Goal: Task Accomplishment & Management: Manage account settings

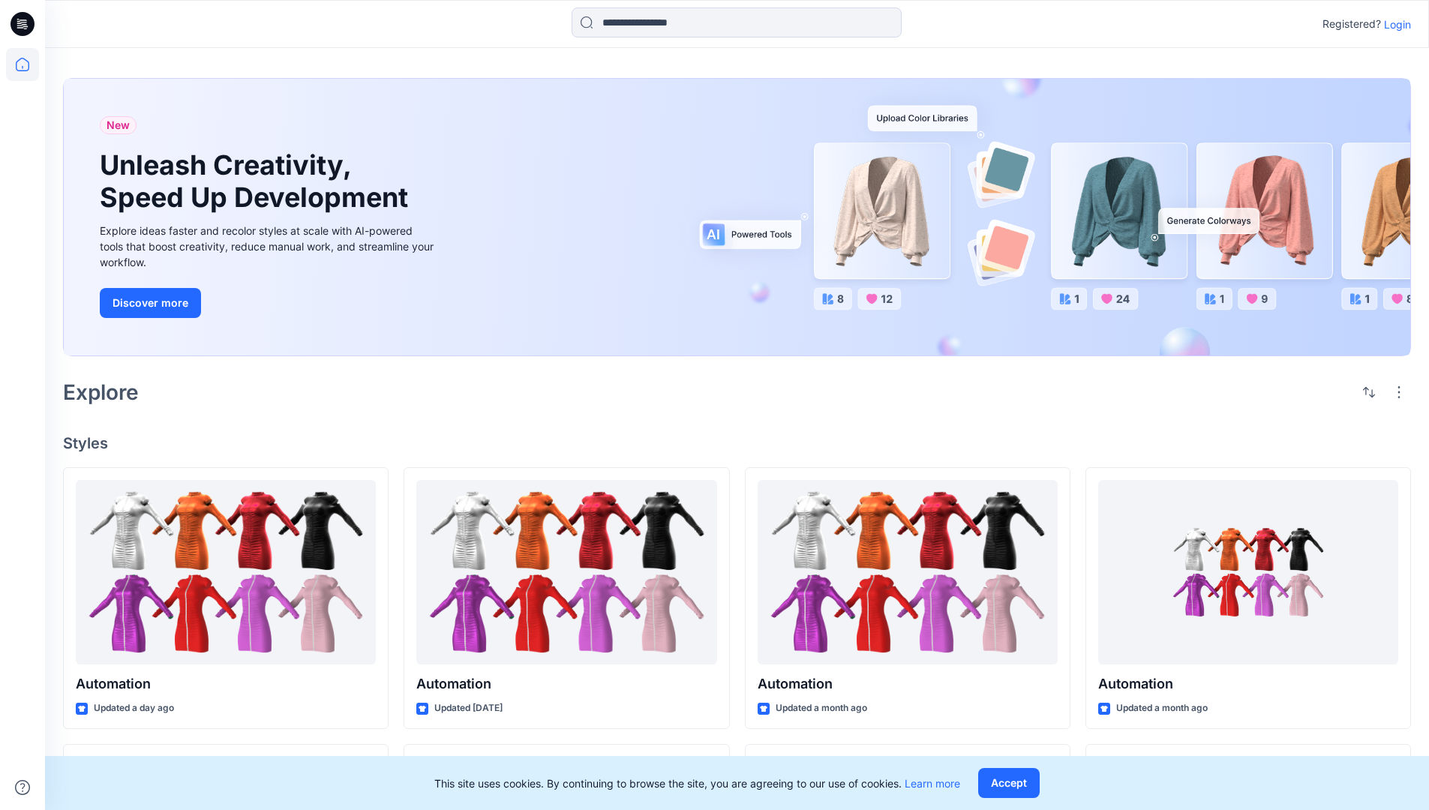
click at [1394, 24] on p "Login" at bounding box center [1397, 25] width 27 height 16
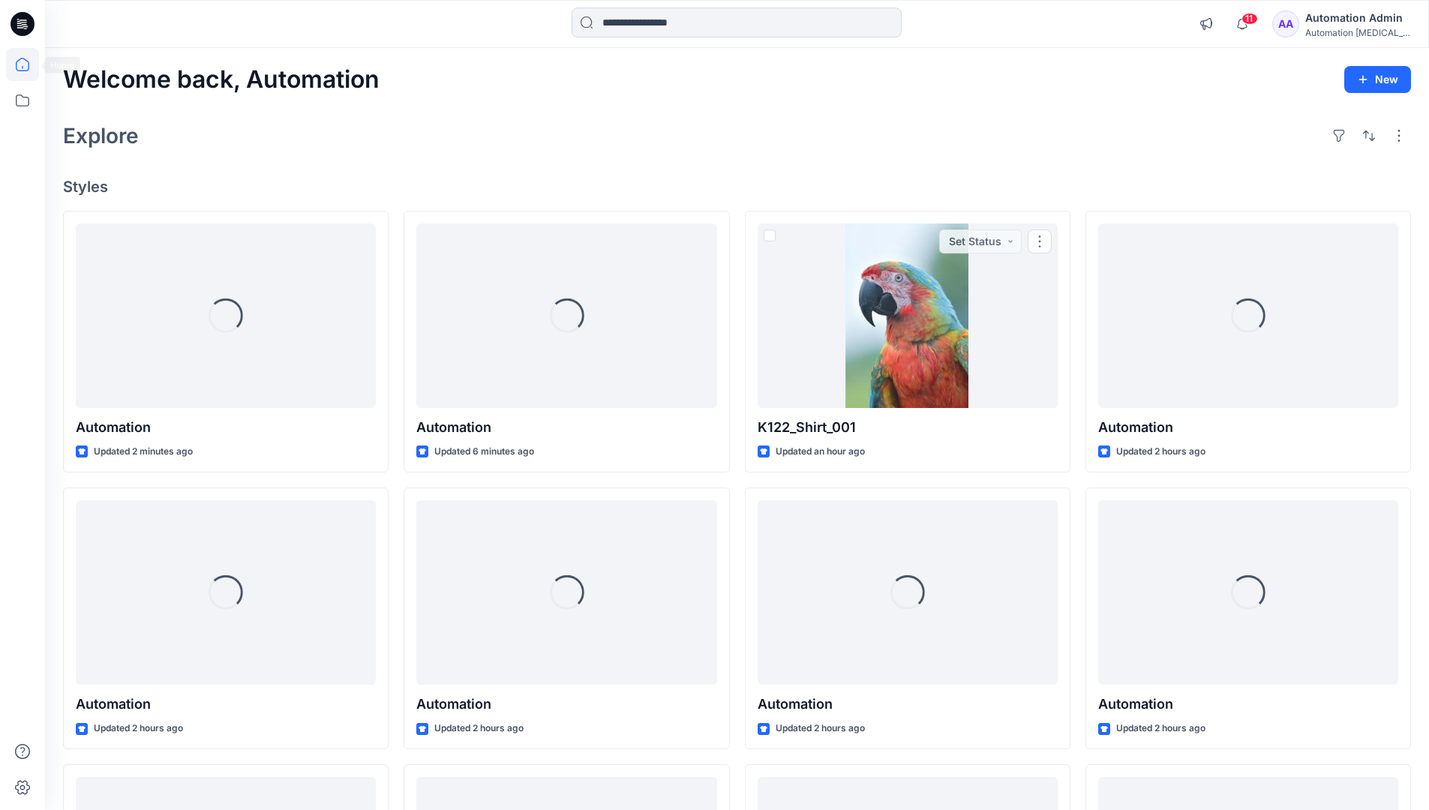
click at [29, 65] on icon at bounding box center [23, 65] width 14 height 14
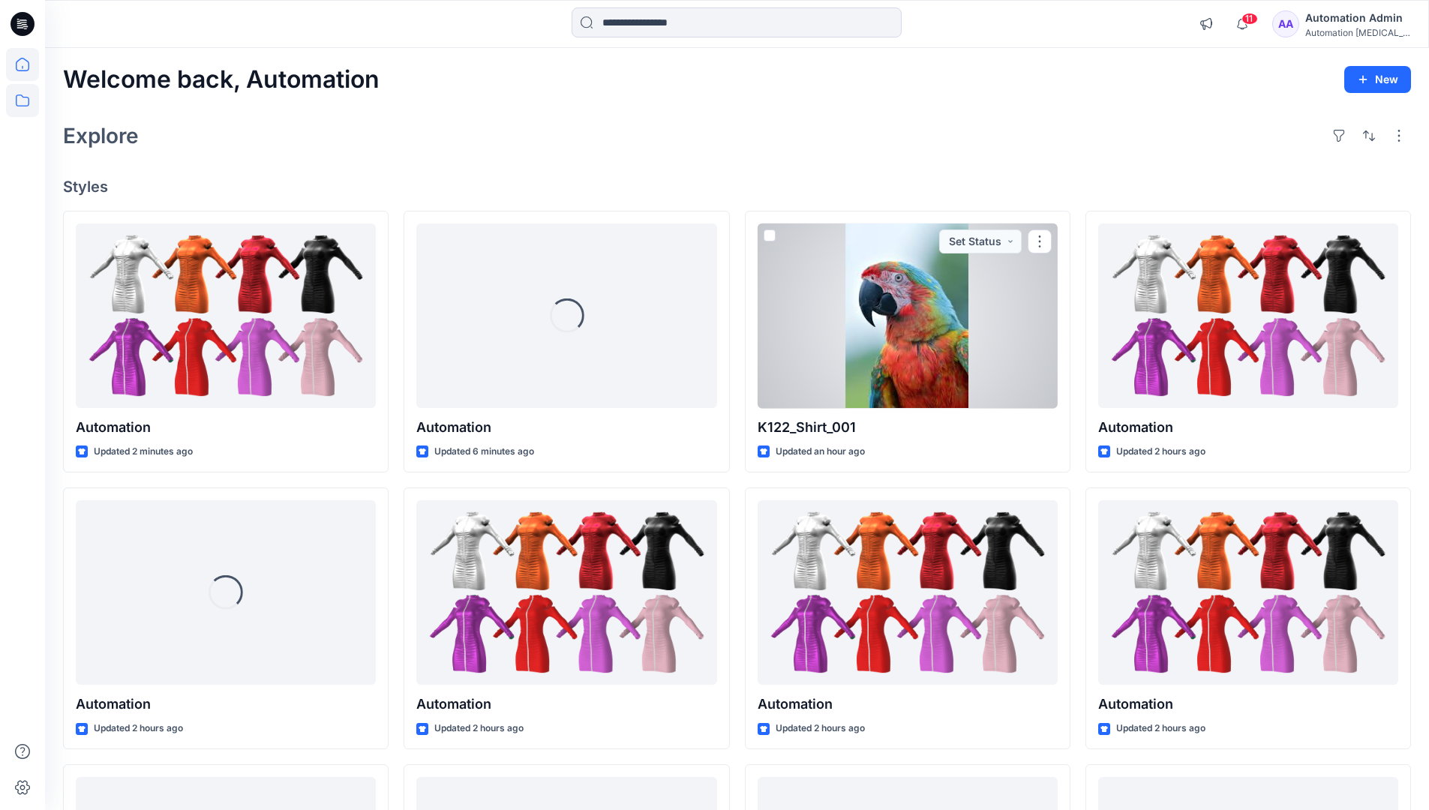
click at [24, 101] on icon at bounding box center [22, 100] width 33 height 33
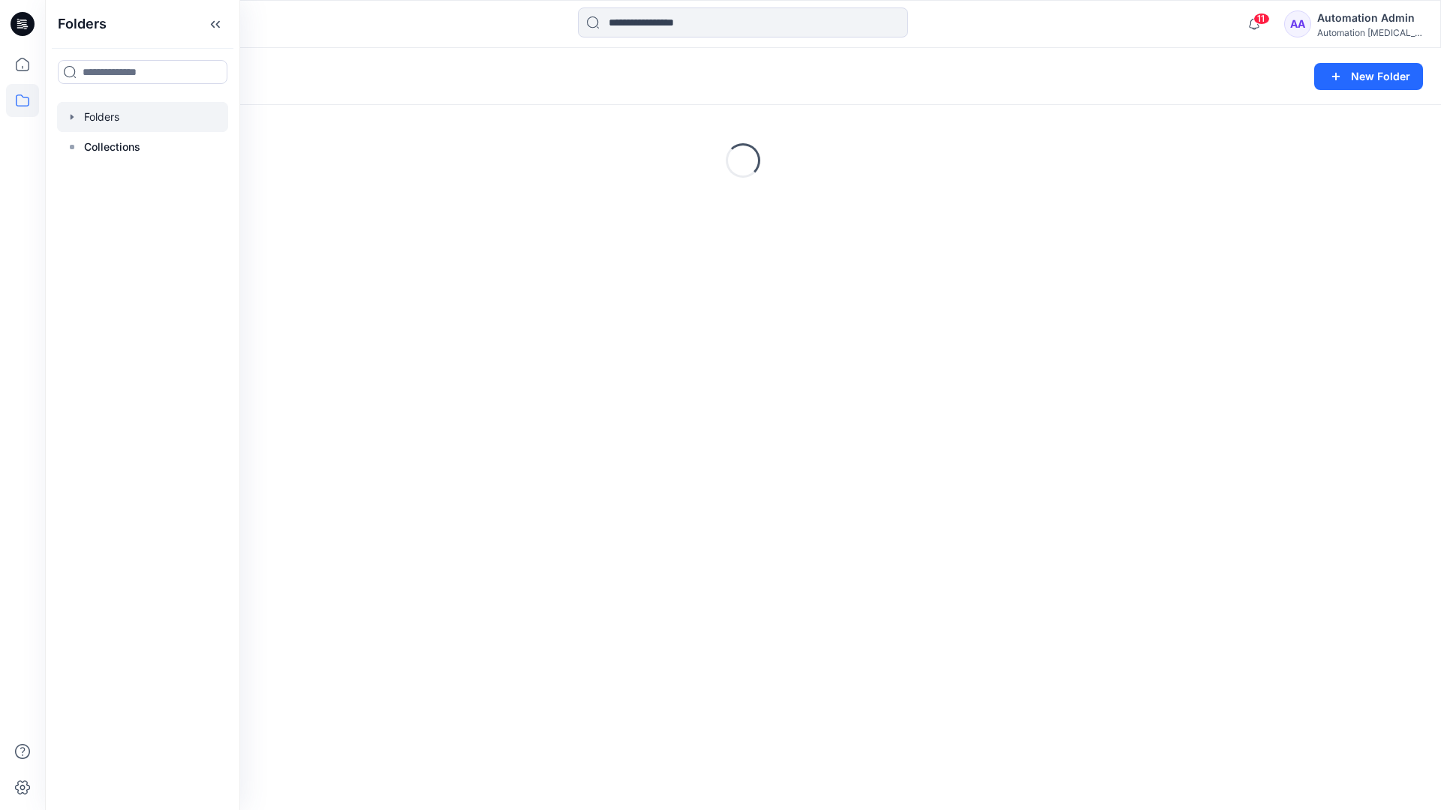
click at [660, 506] on div "Folders New Folder Loading..." at bounding box center [743, 429] width 1396 height 762
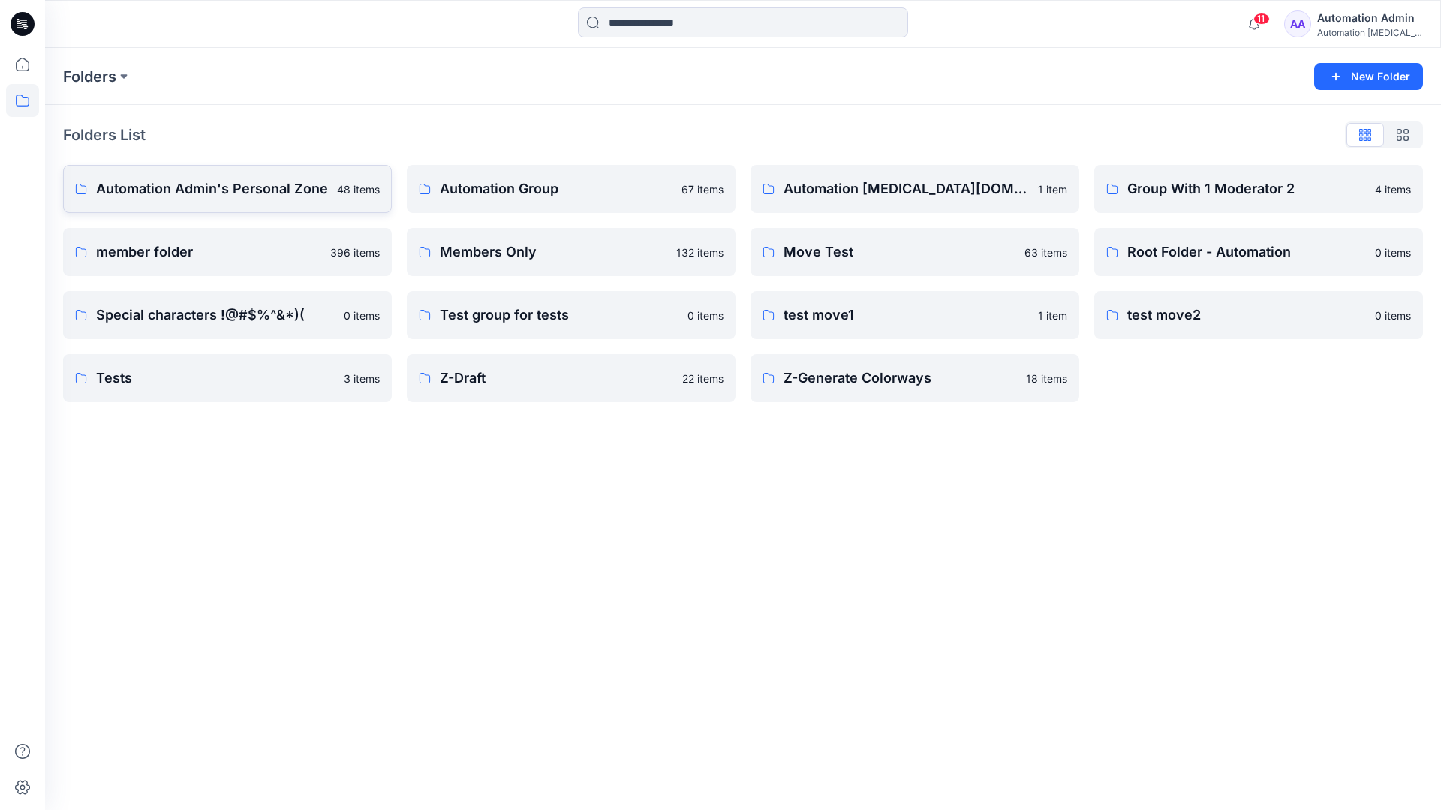
click at [252, 198] on p "Automation Admin's Personal Zone" at bounding box center [212, 189] width 232 height 21
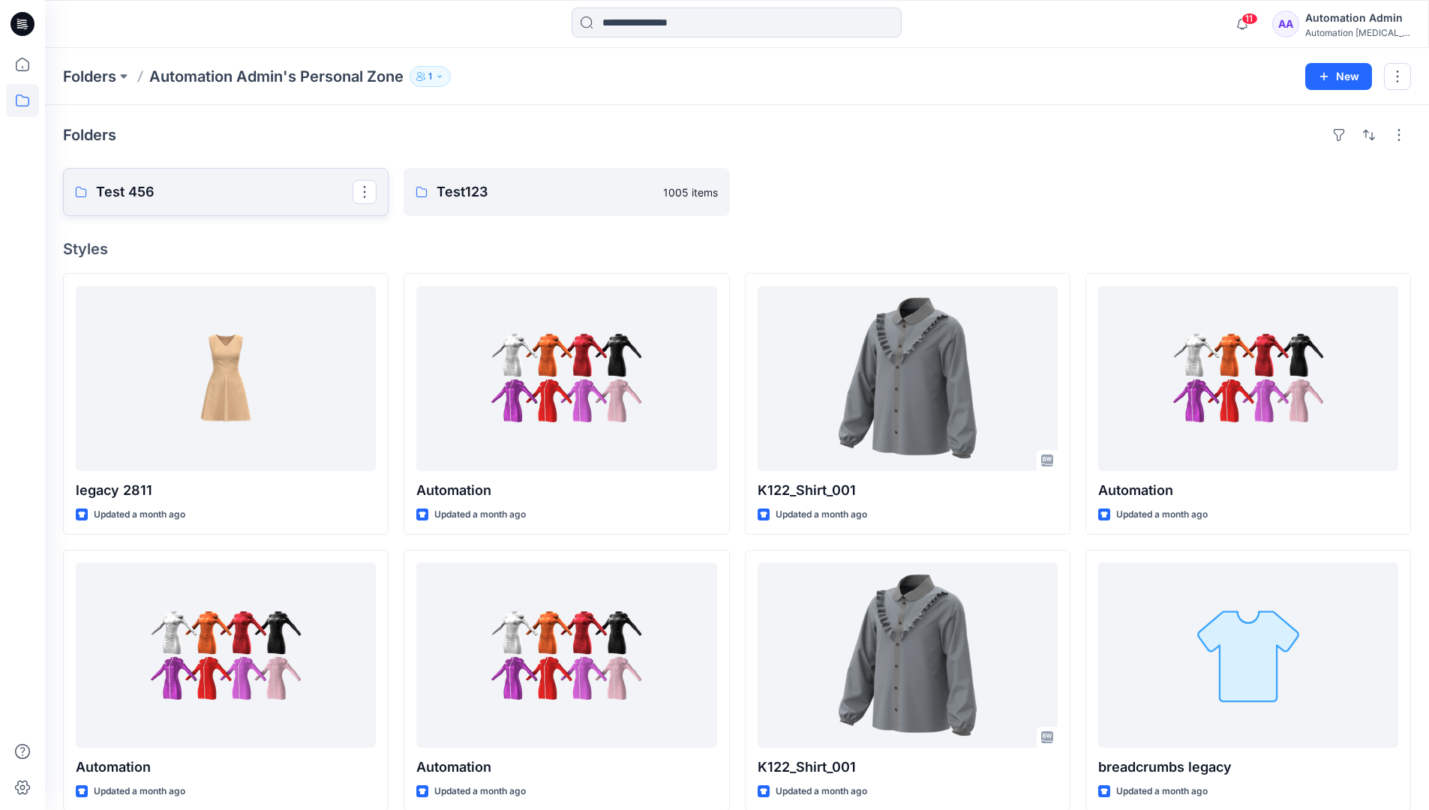
click at [252, 198] on p "Test 456" at bounding box center [224, 192] width 257 height 21
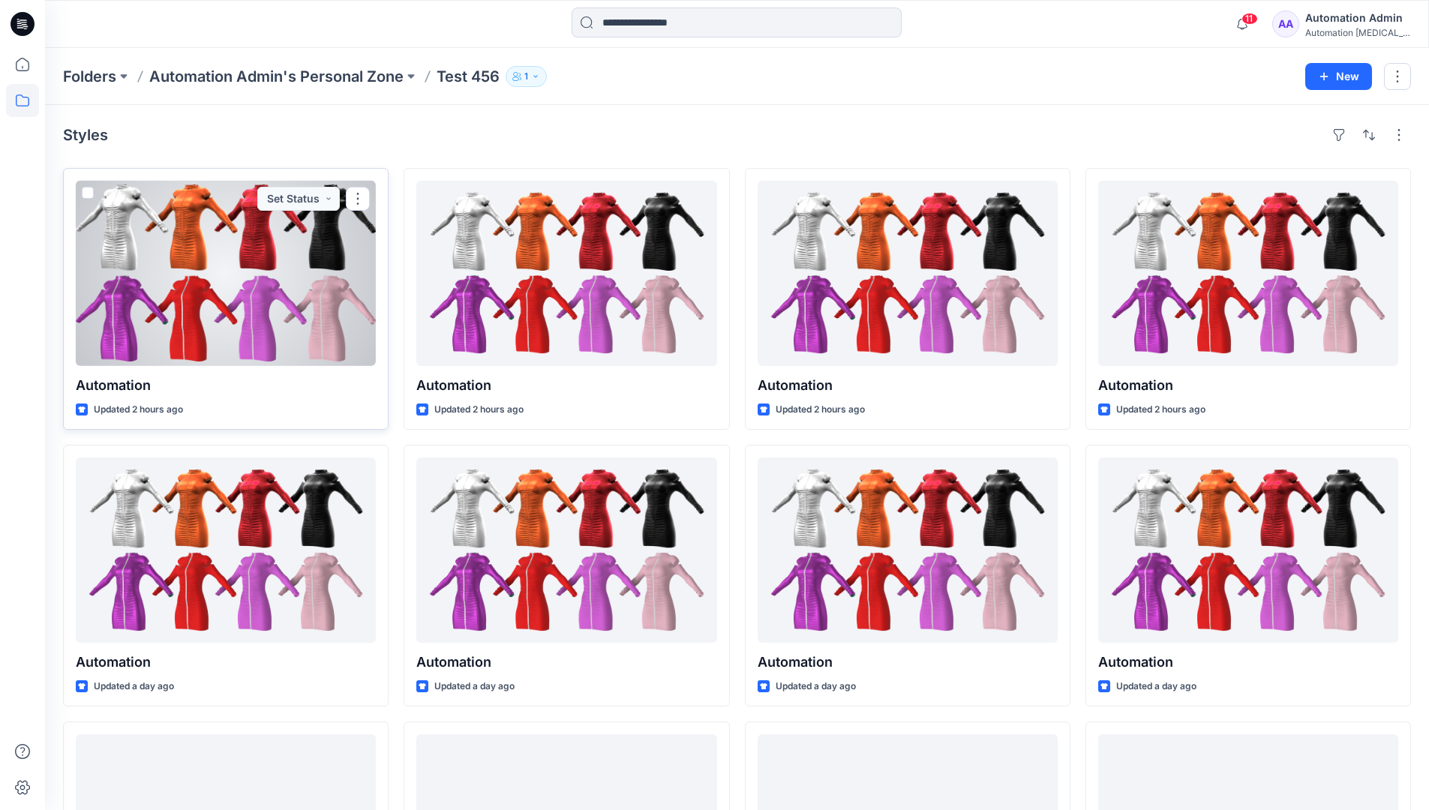
click at [236, 227] on div at bounding box center [226, 273] width 300 height 185
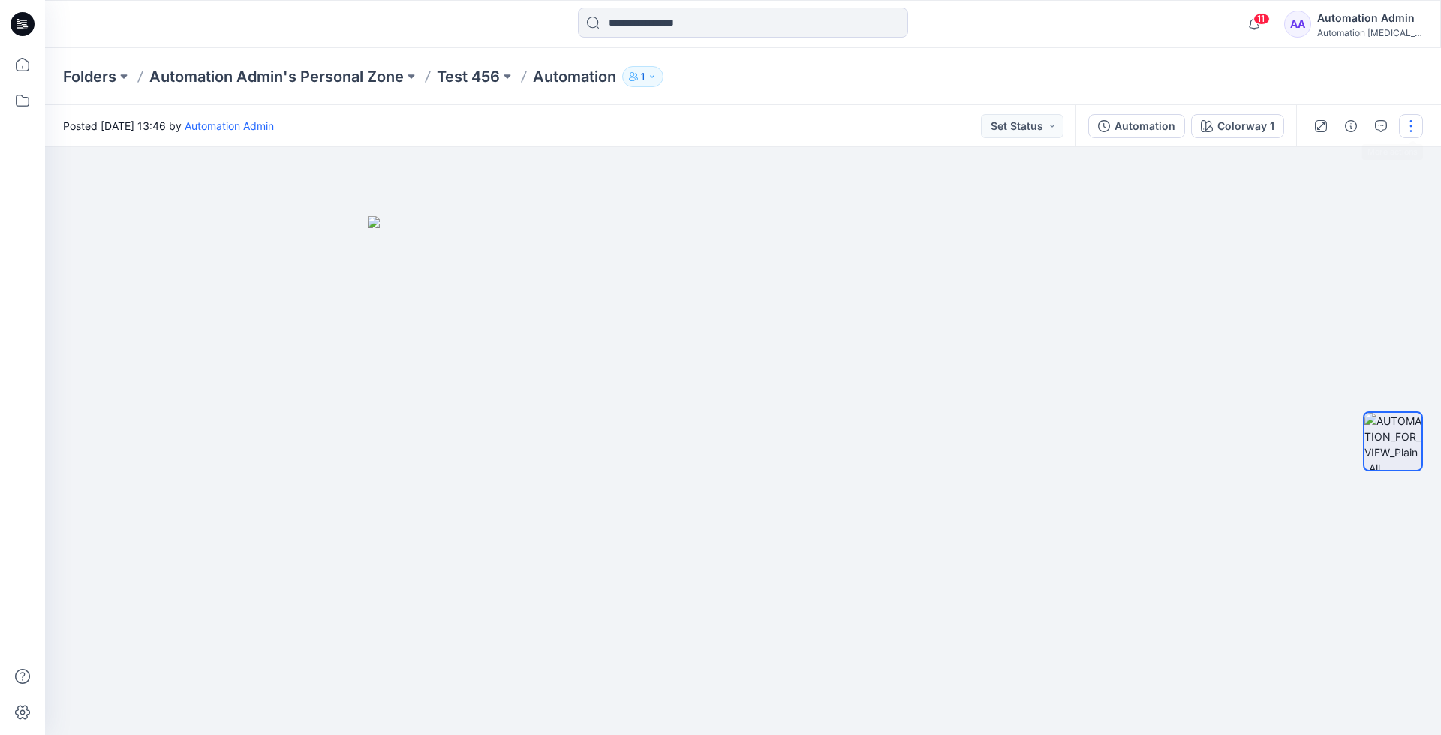
click at [1411, 127] on button "button" at bounding box center [1411, 126] width 24 height 24
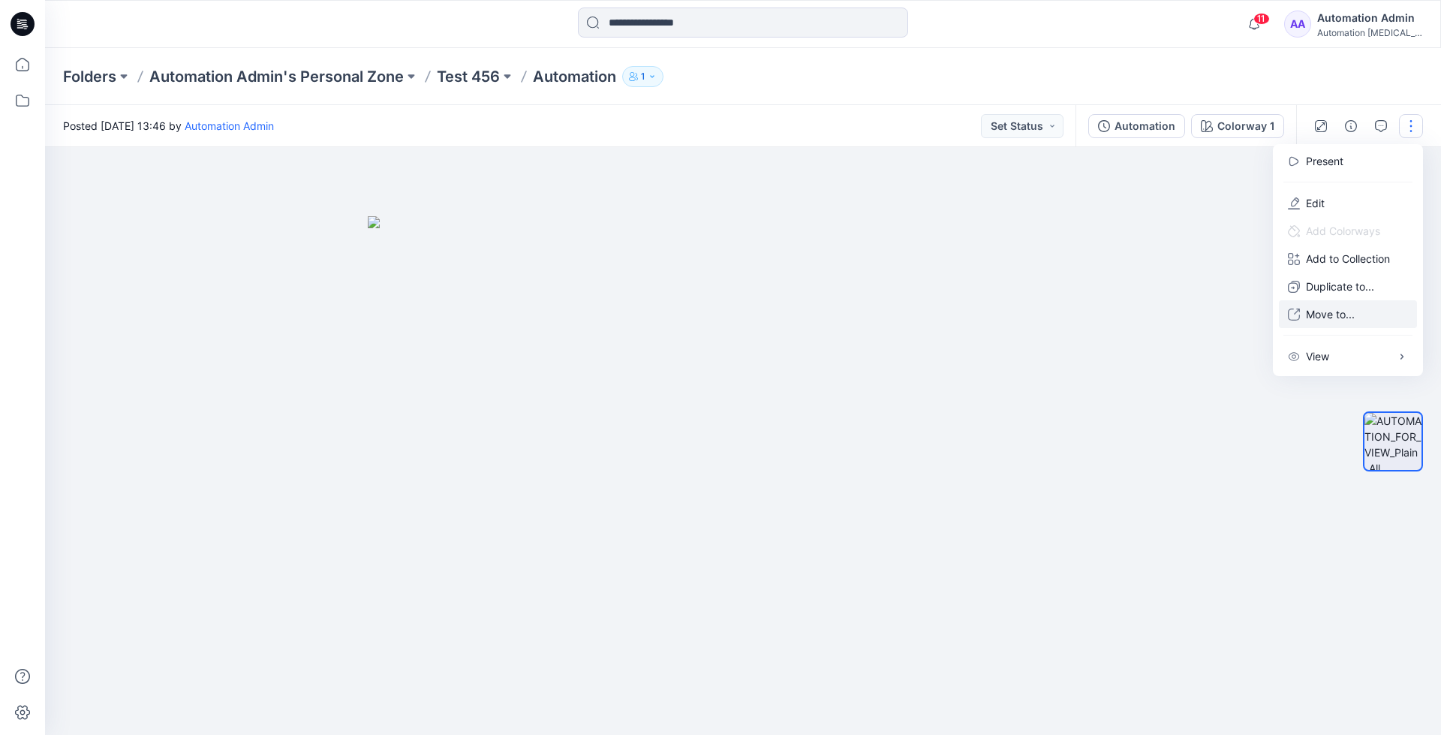
click at [1354, 307] on p "Move to..." at bounding box center [1330, 314] width 49 height 16
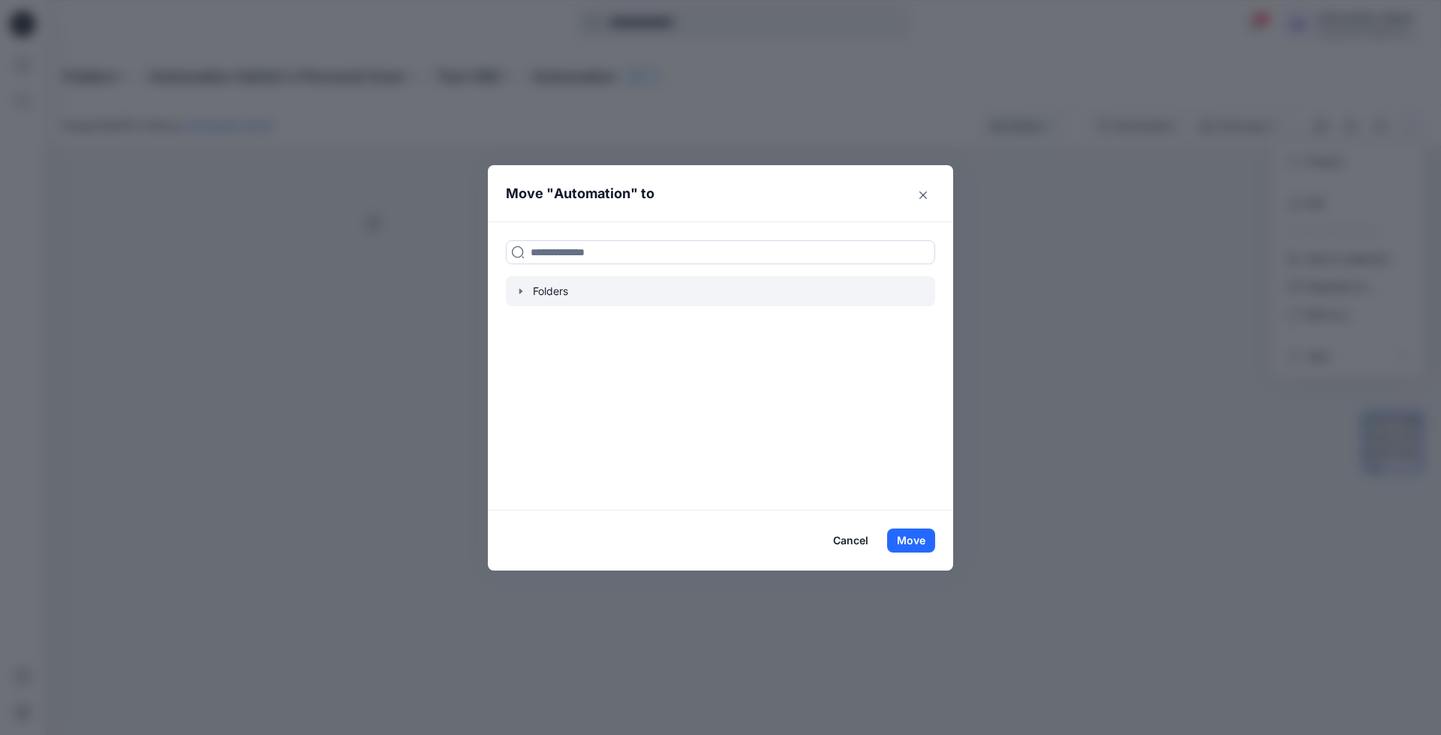
click at [549, 289] on div at bounding box center [720, 291] width 429 height 30
click at [519, 289] on icon "button" at bounding box center [521, 291] width 12 height 12
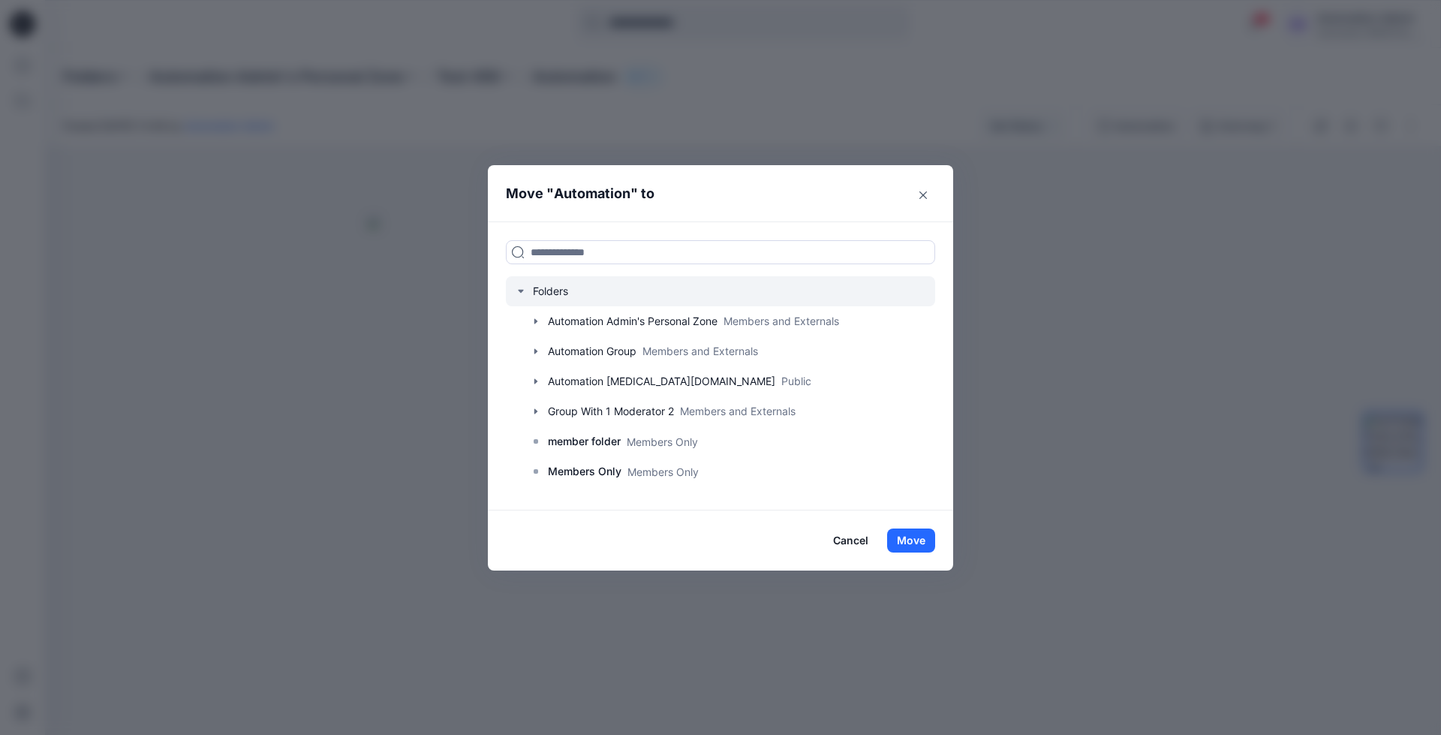
scroll to position [118, 0]
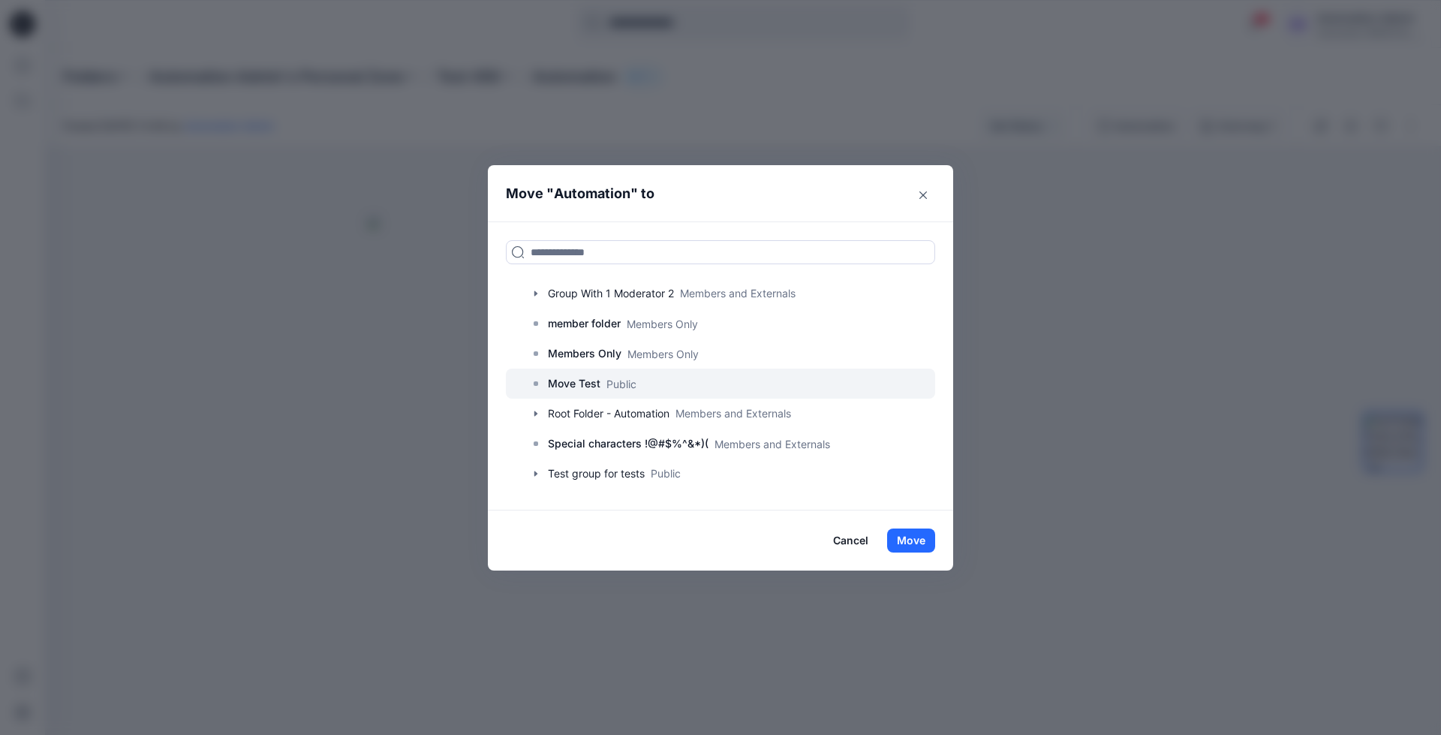
click at [555, 385] on p "Move Test" at bounding box center [574, 383] width 53 height 18
click at [908, 534] on button "Move" at bounding box center [911, 540] width 48 height 24
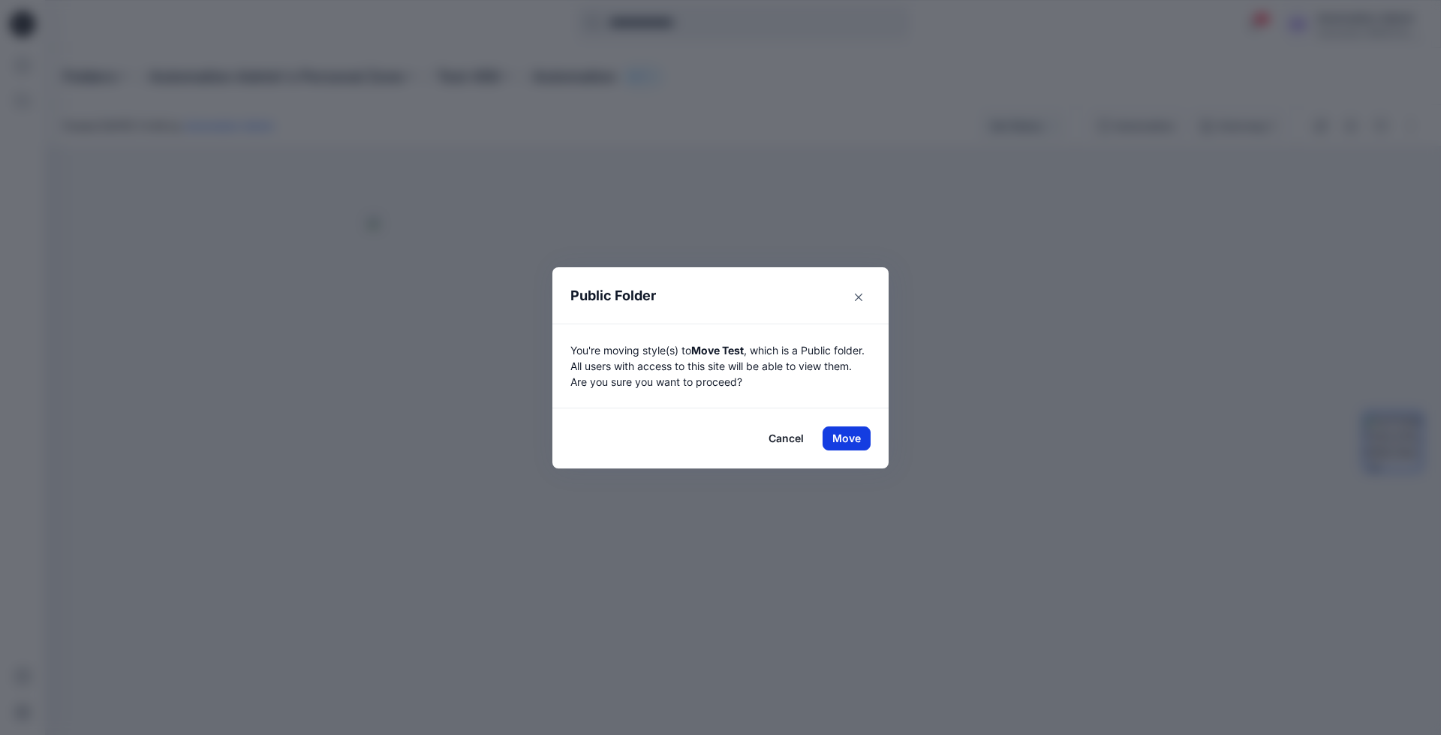
click at [846, 437] on button "Move" at bounding box center [846, 438] width 48 height 24
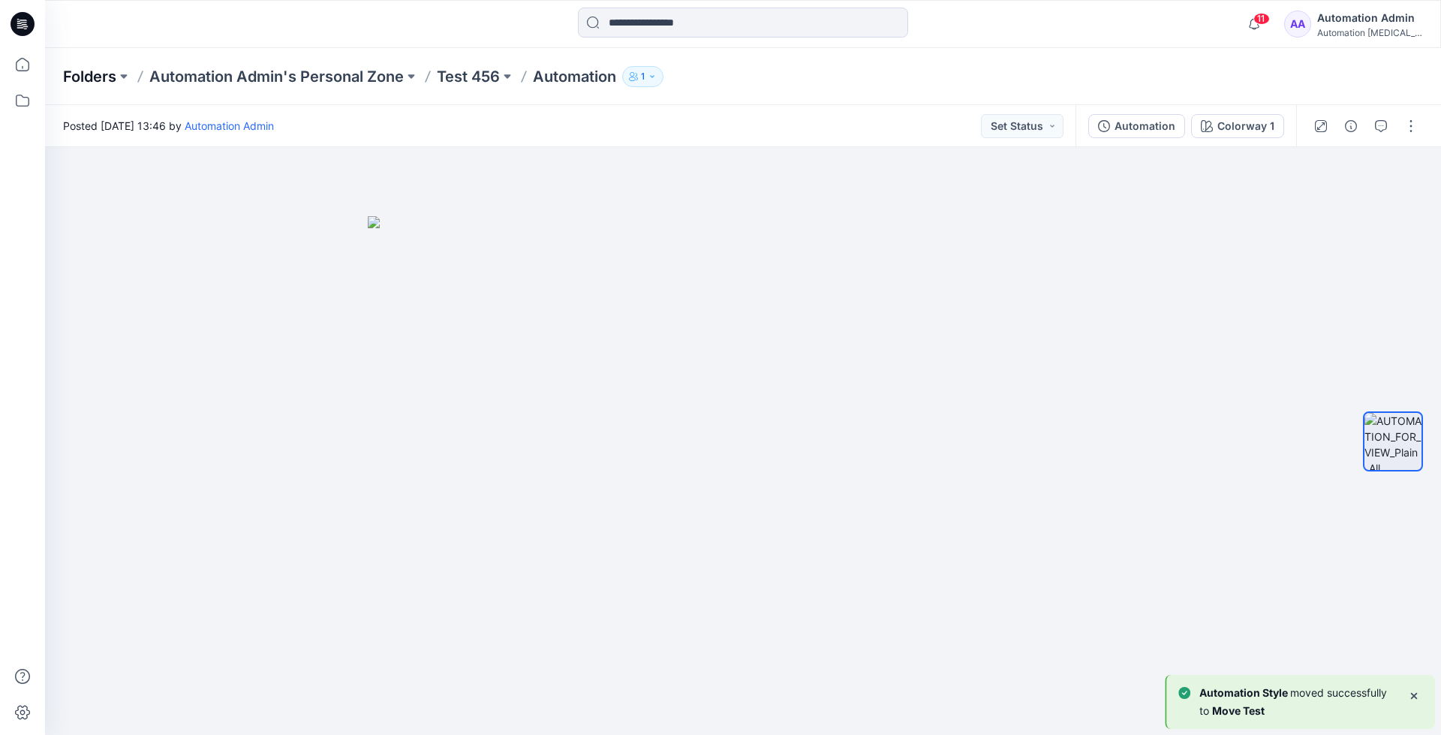
click at [83, 75] on p "Folders" at bounding box center [89, 76] width 53 height 21
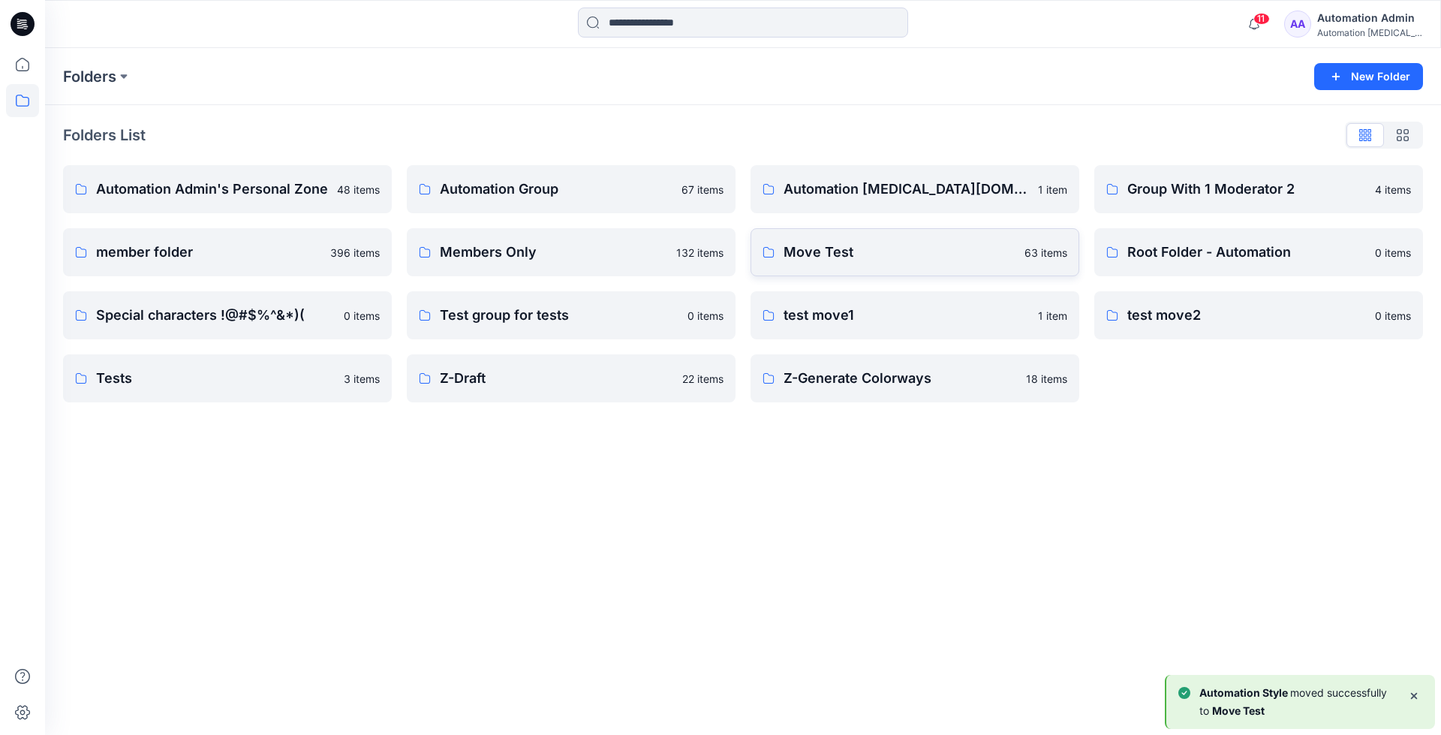
click at [901, 269] on link "Move Test 63 items" at bounding box center [914, 252] width 329 height 48
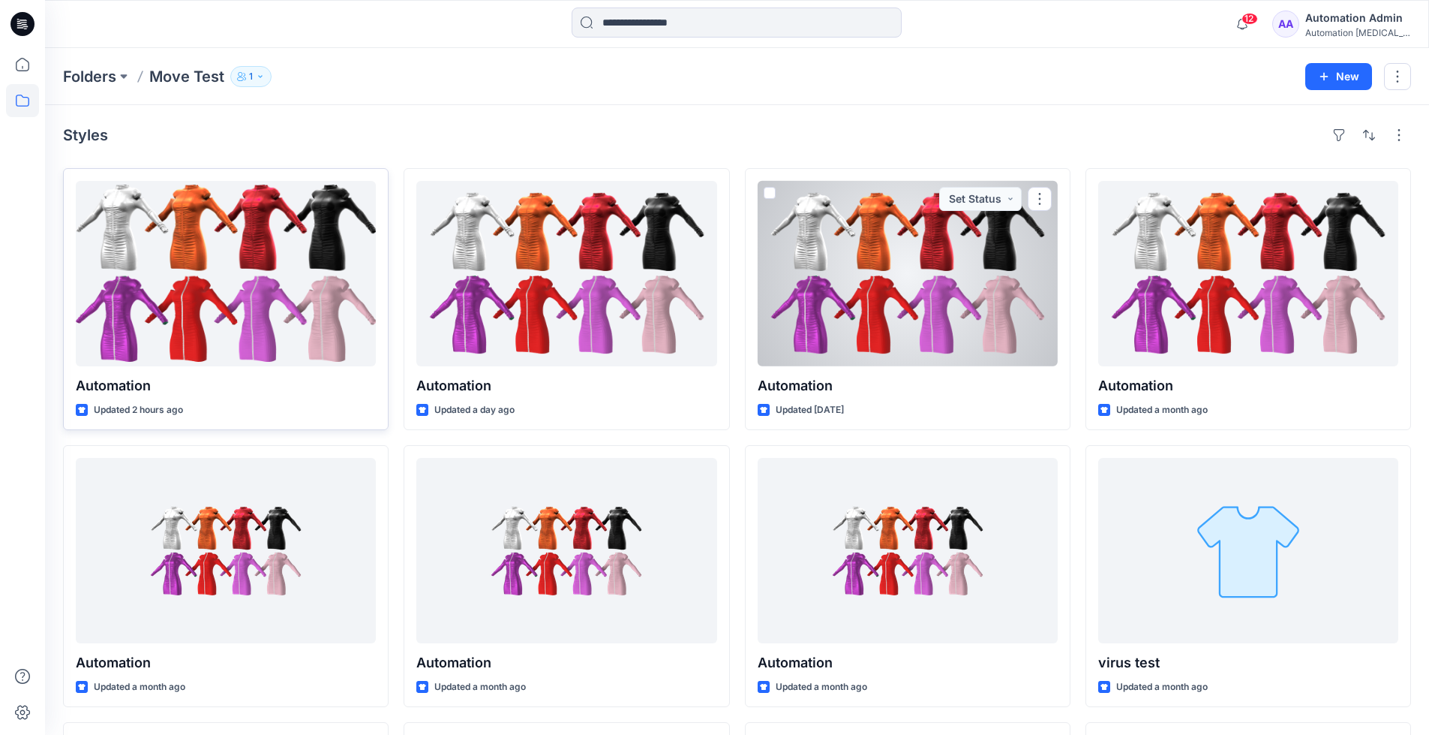
click at [268, 299] on div at bounding box center [226, 273] width 300 height 185
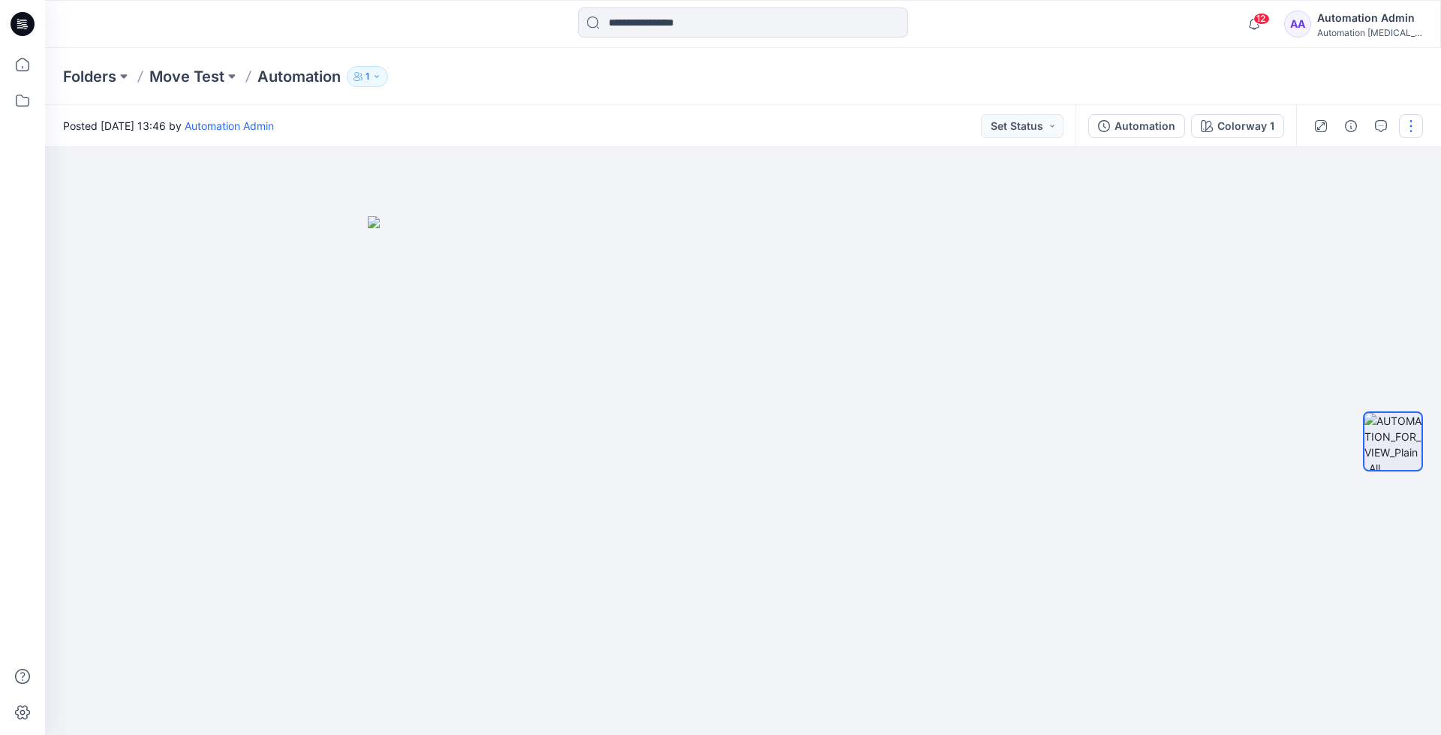
click at [1408, 128] on button "button" at bounding box center [1411, 126] width 24 height 24
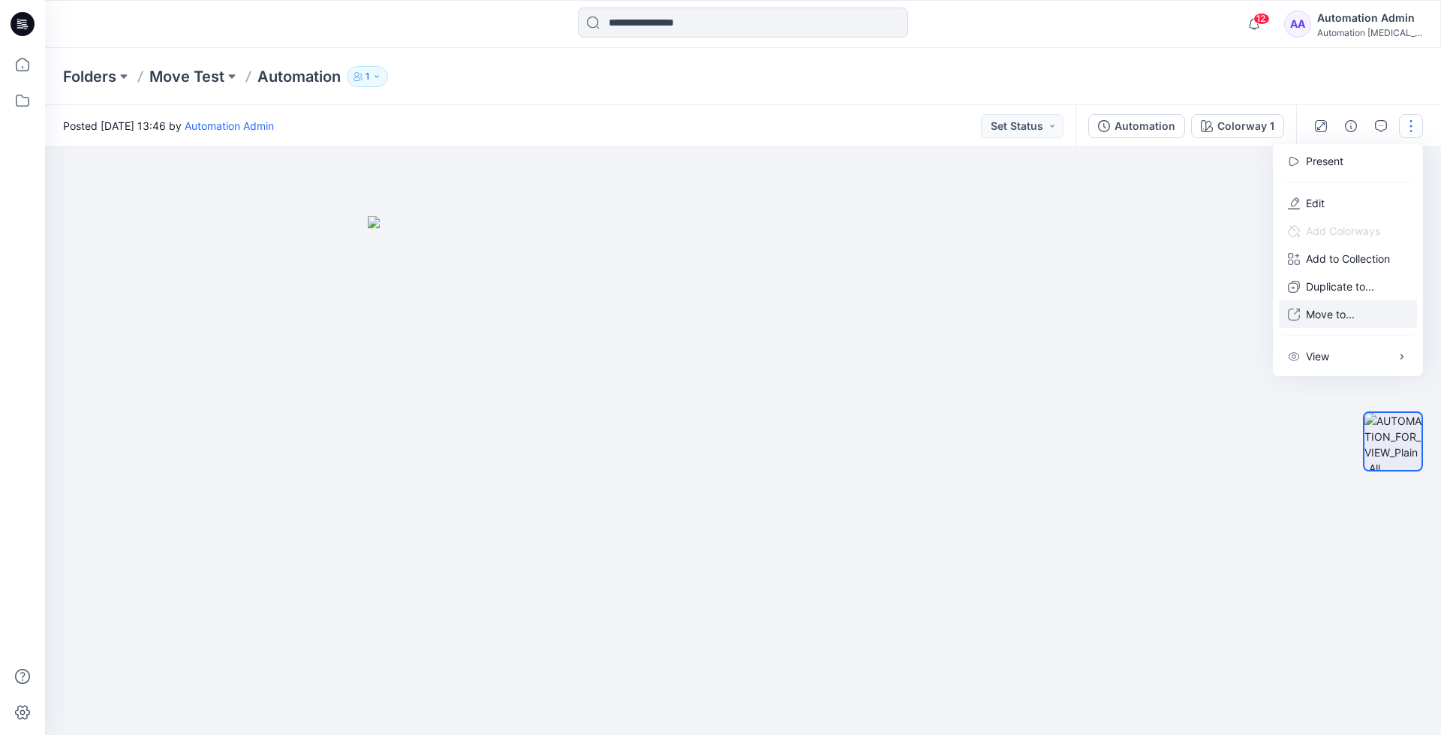
click at [1324, 309] on p "Move to..." at bounding box center [1330, 314] width 49 height 16
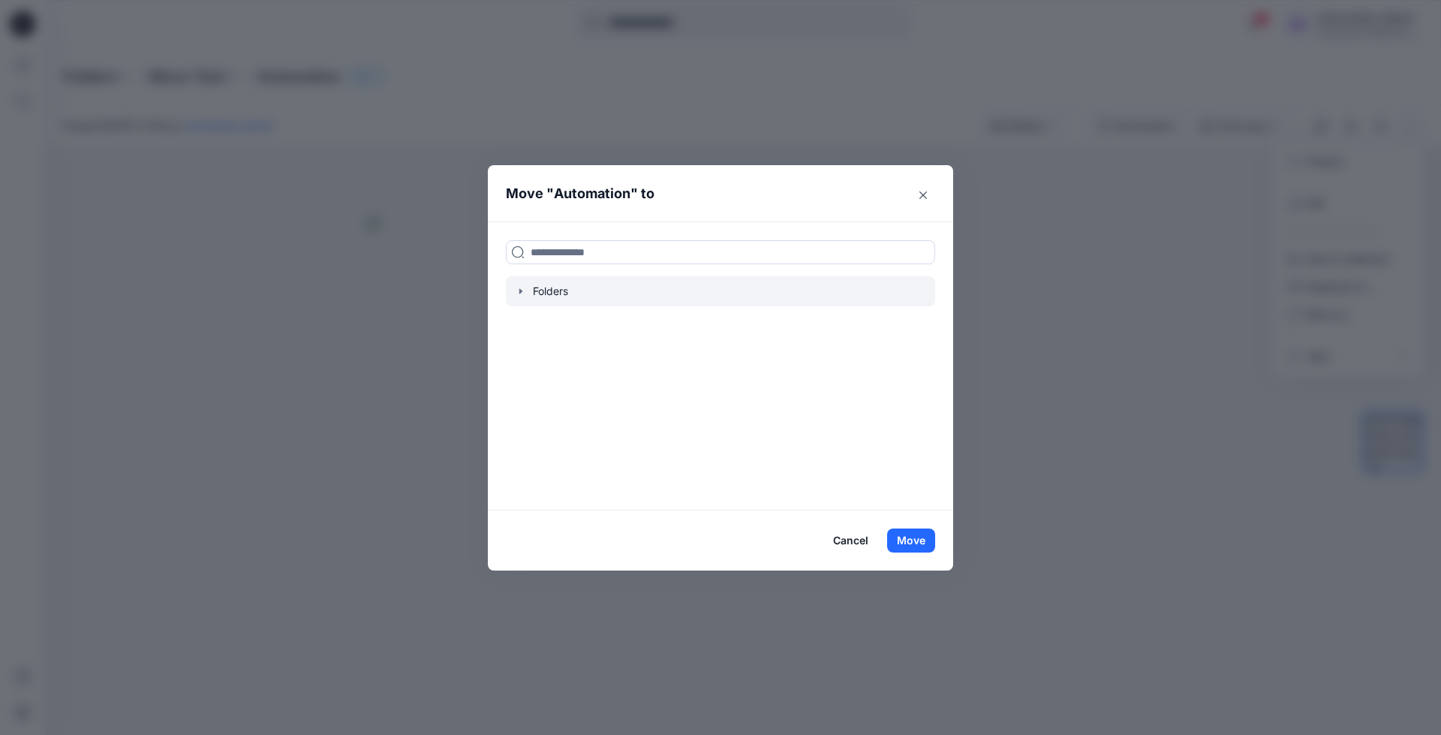
click at [519, 296] on icon "button" at bounding box center [521, 291] width 12 height 12
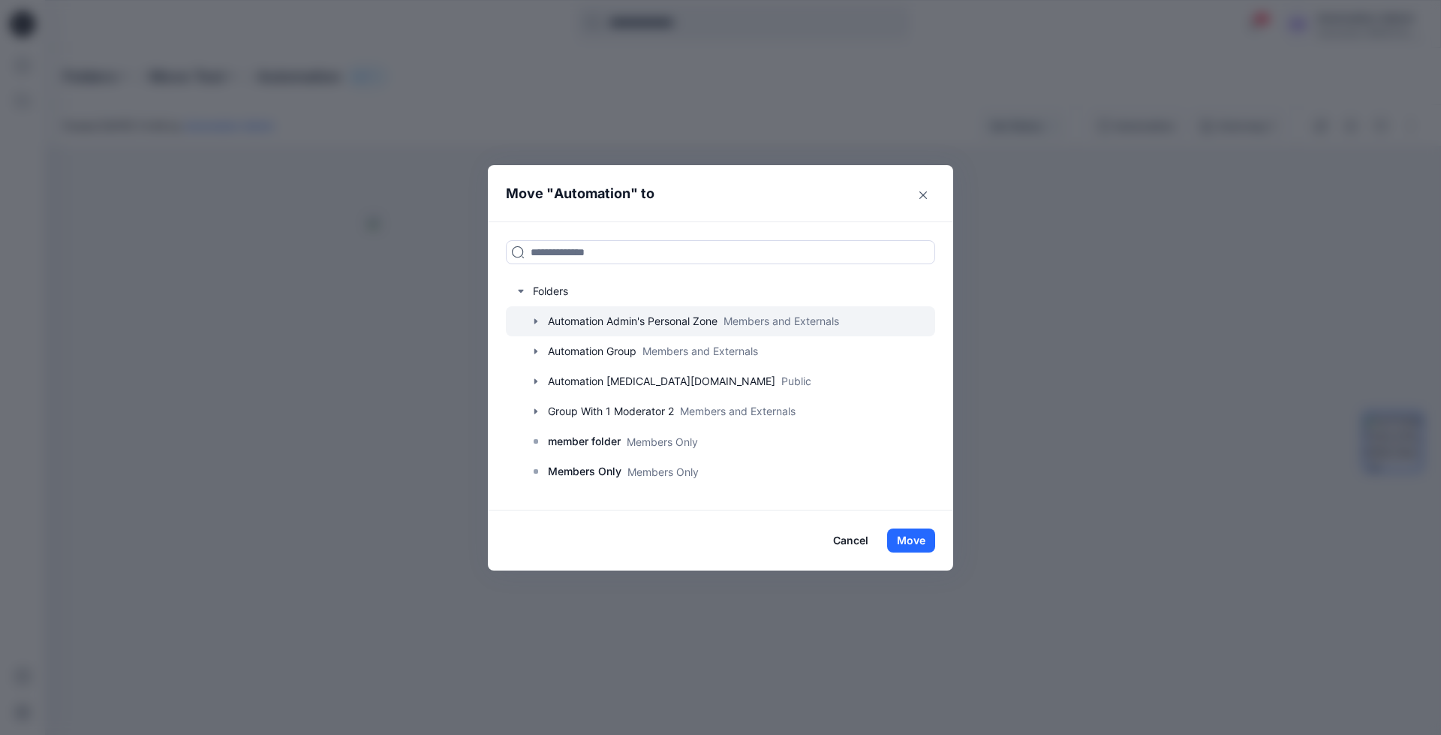
click at [534, 319] on icon "button" at bounding box center [535, 321] width 3 height 5
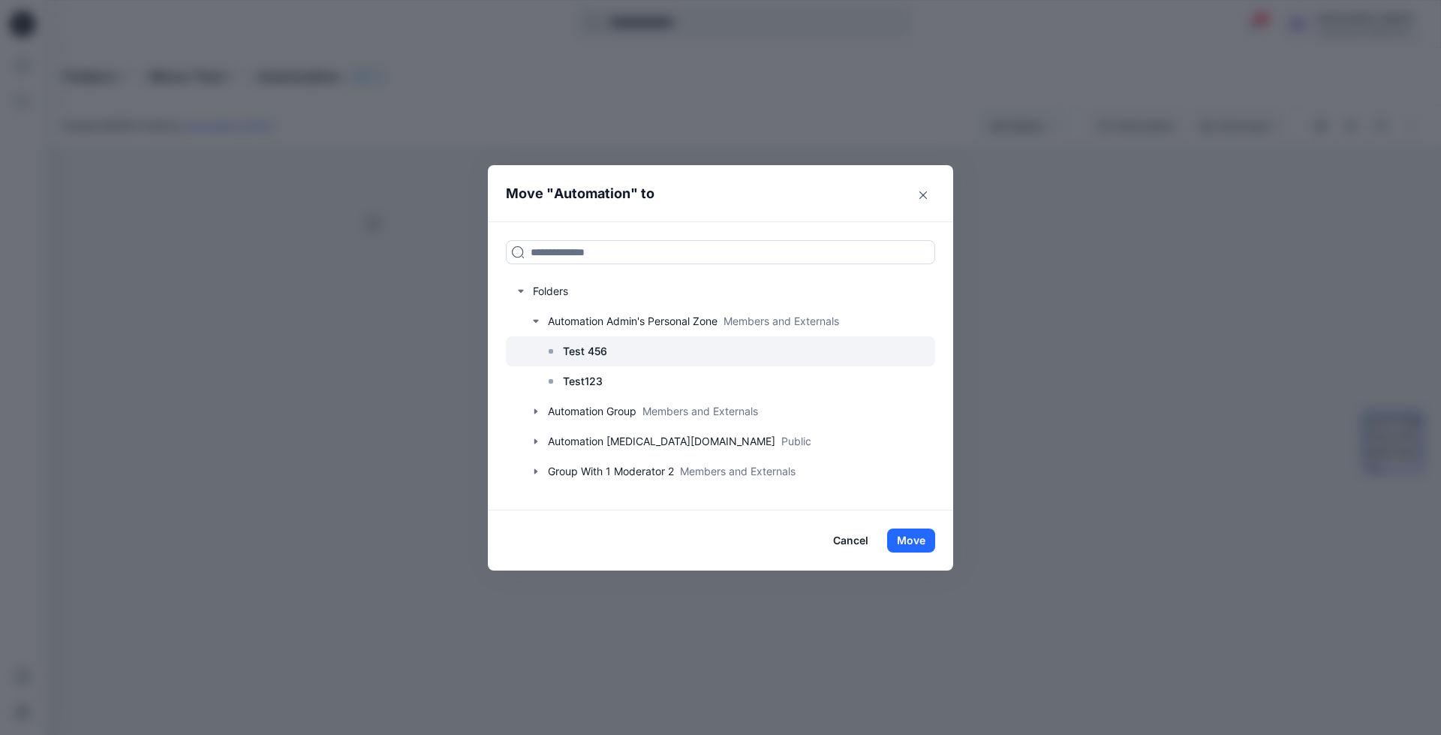
click at [588, 349] on p "Test 456" at bounding box center [585, 351] width 44 height 18
click at [920, 543] on button "Move" at bounding box center [911, 540] width 48 height 24
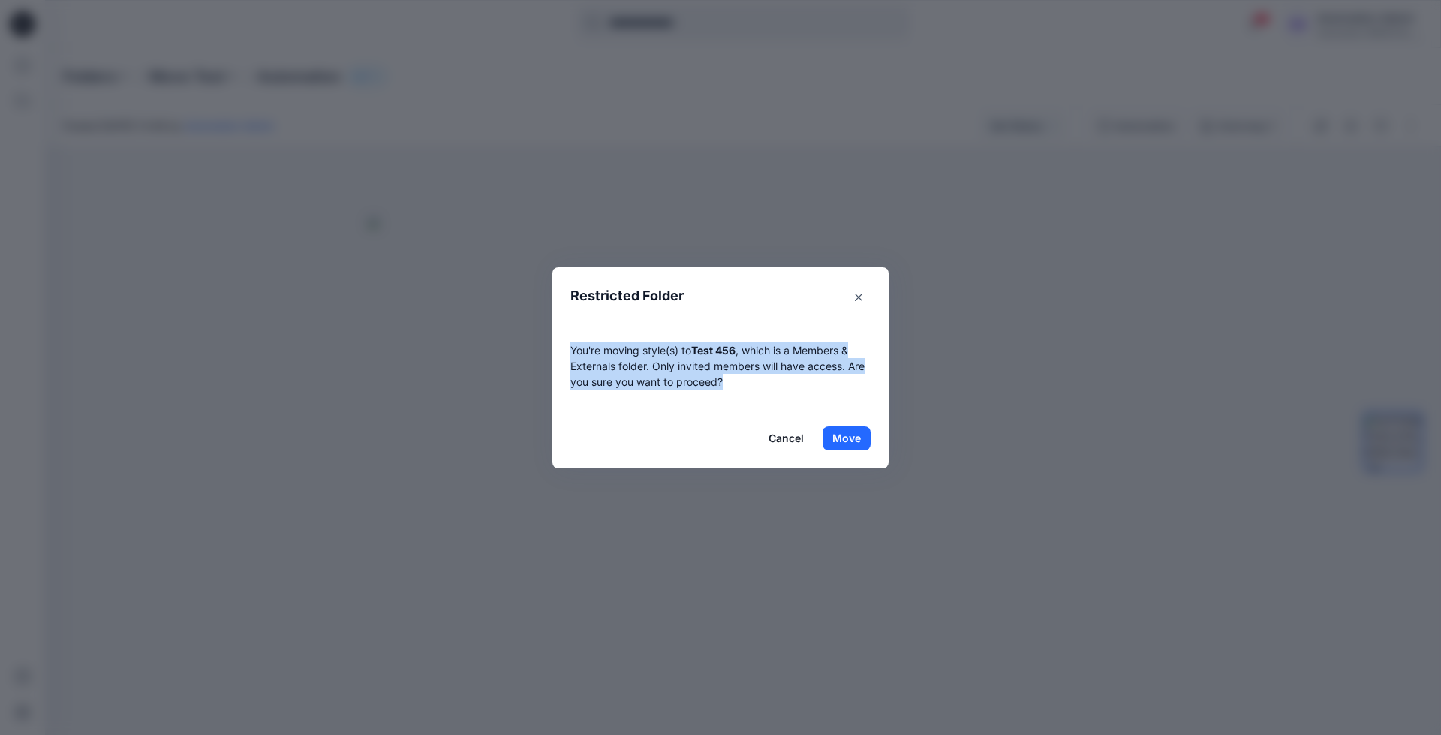
drag, startPoint x: 920, startPoint y: 543, endPoint x: 742, endPoint y: 378, distance: 242.1
click at [742, 378] on p "You're moving style(s) to Test 456 , which is a Members & Externals folder. Onl…" at bounding box center [720, 365] width 300 height 47
click at [846, 434] on button "Move" at bounding box center [846, 438] width 48 height 24
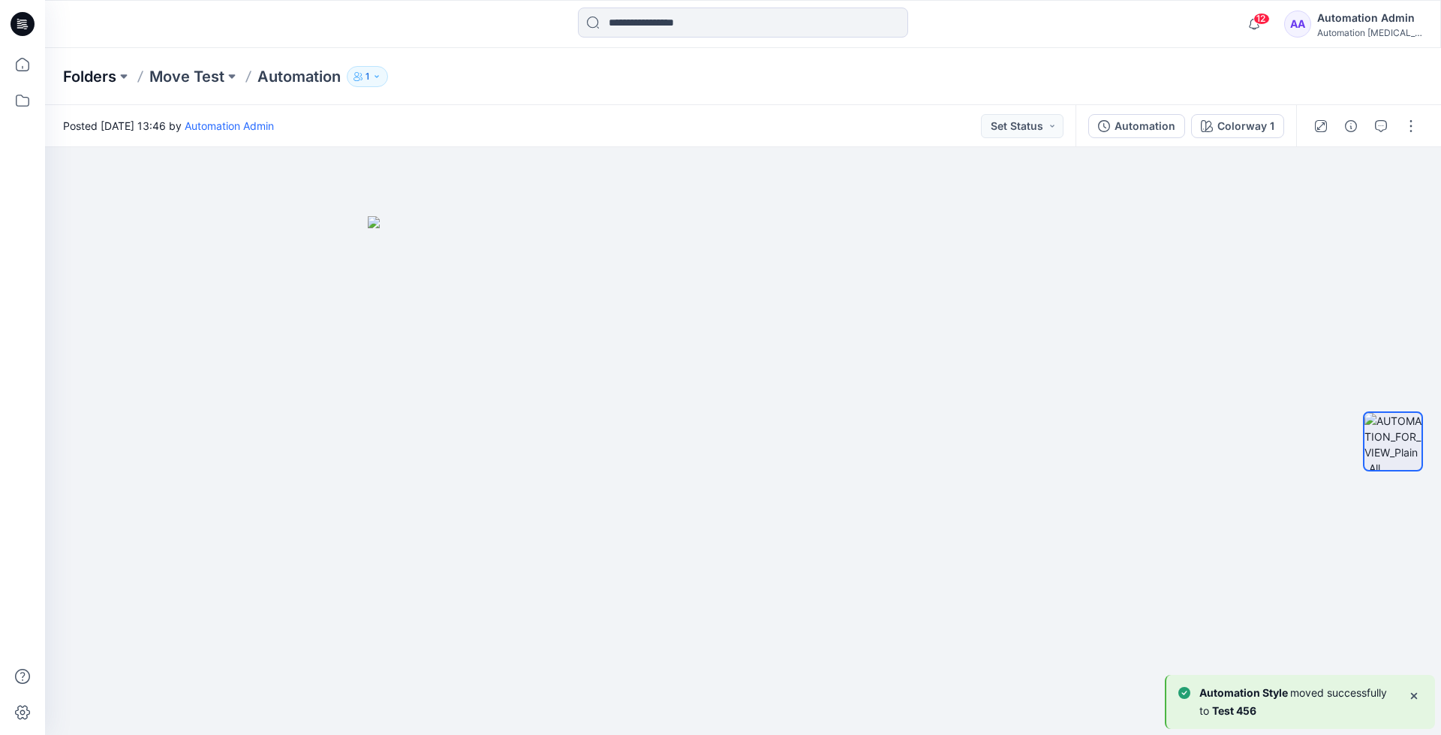
click at [88, 80] on p "Folders" at bounding box center [89, 76] width 53 height 21
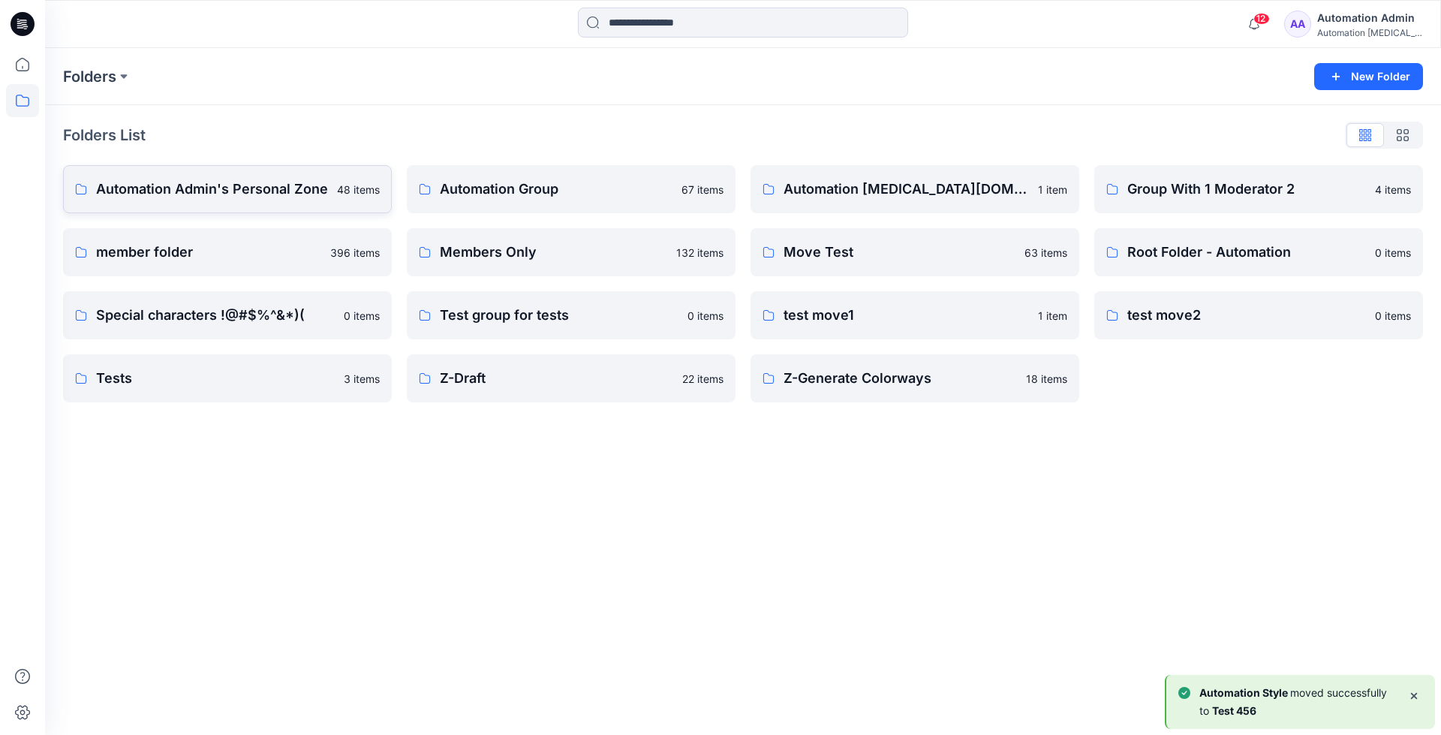
click at [183, 188] on p "Automation Admin's Personal Zone" at bounding box center [212, 189] width 232 height 21
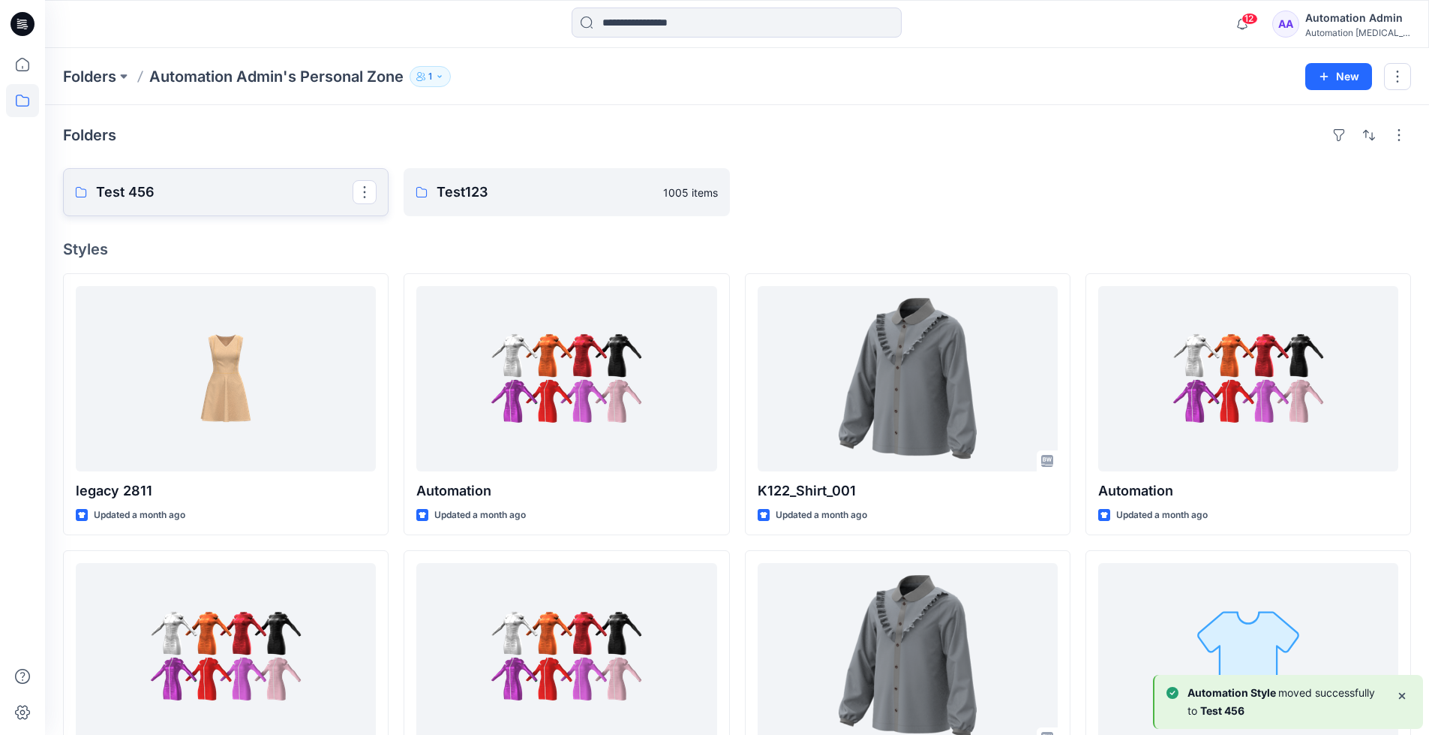
click at [183, 188] on p "Test 456" at bounding box center [224, 192] width 257 height 21
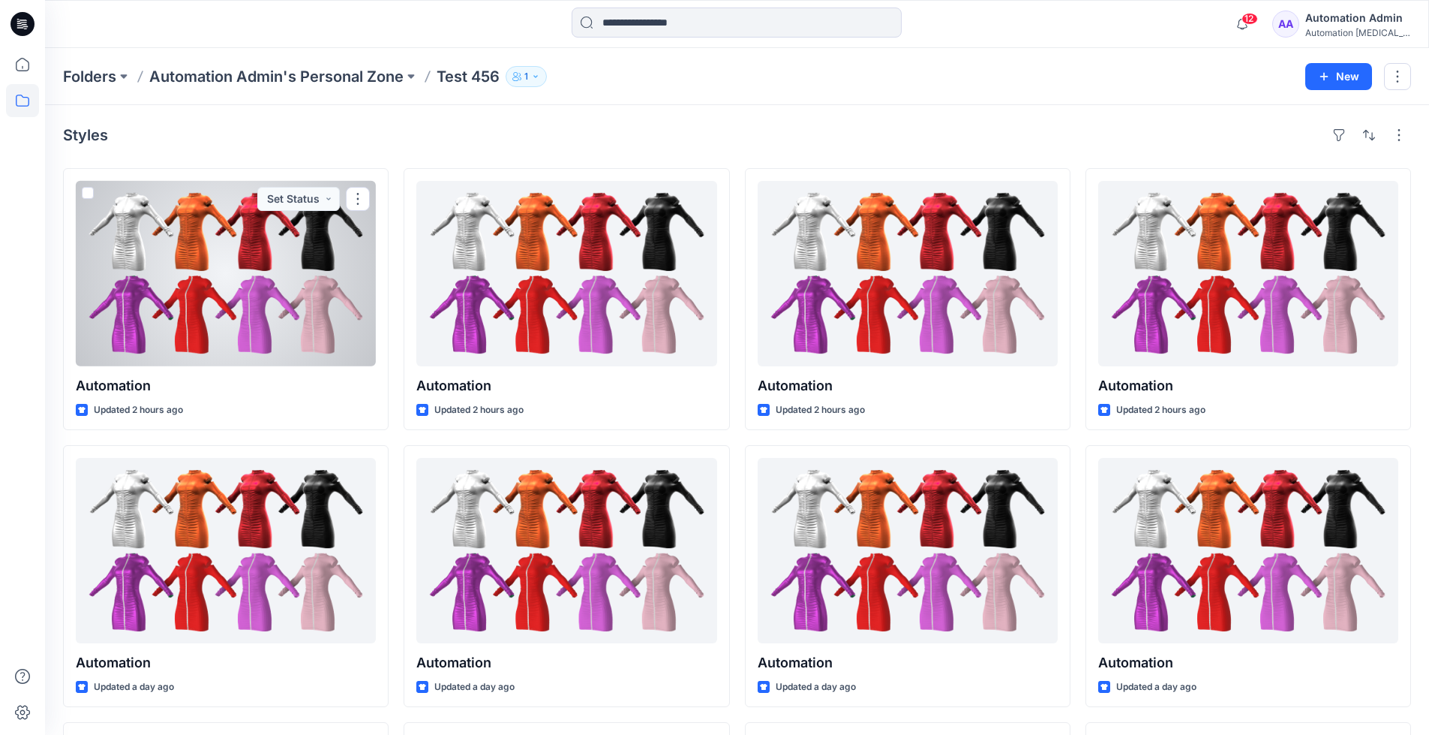
click at [1337, 29] on div "Automation [MEDICAL_DATA]..." at bounding box center [1358, 32] width 105 height 11
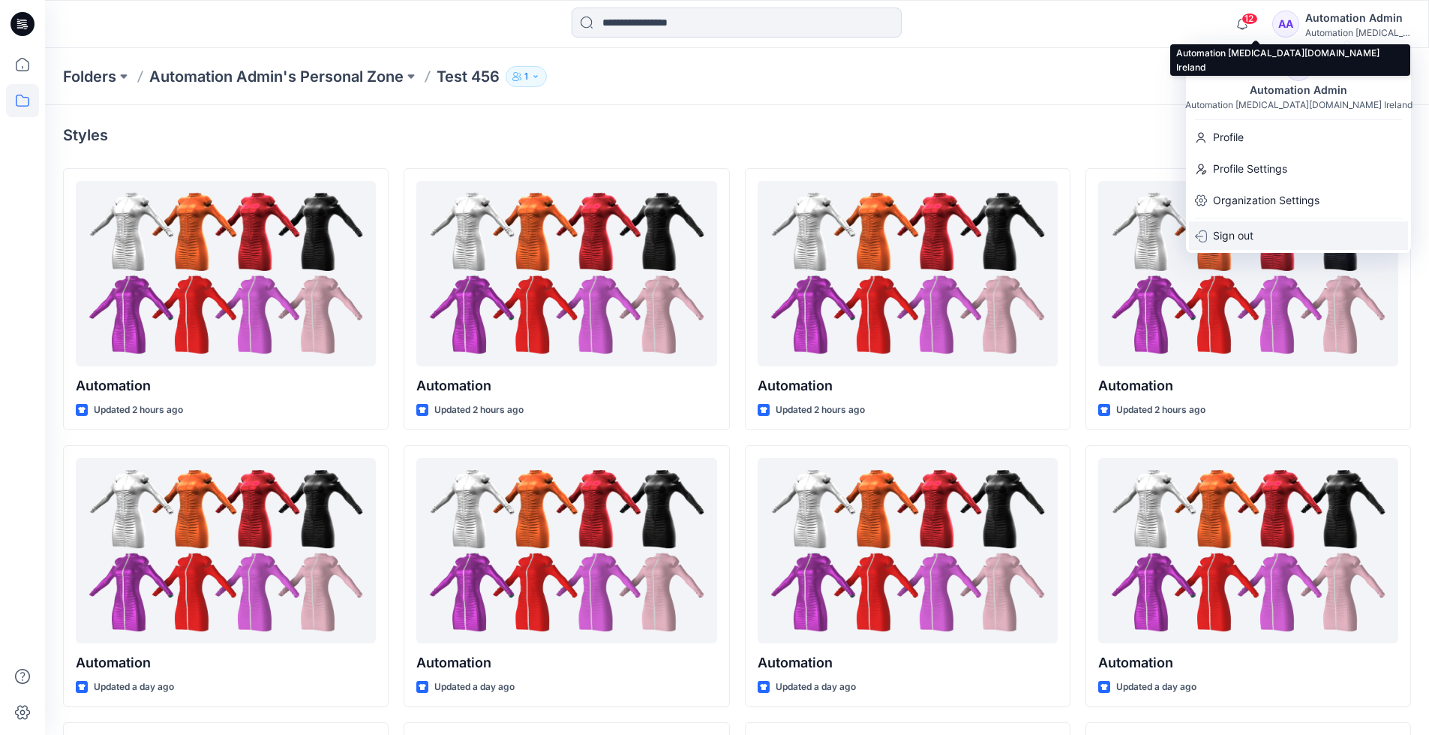
click at [1247, 235] on p "Sign out" at bounding box center [1233, 235] width 41 height 29
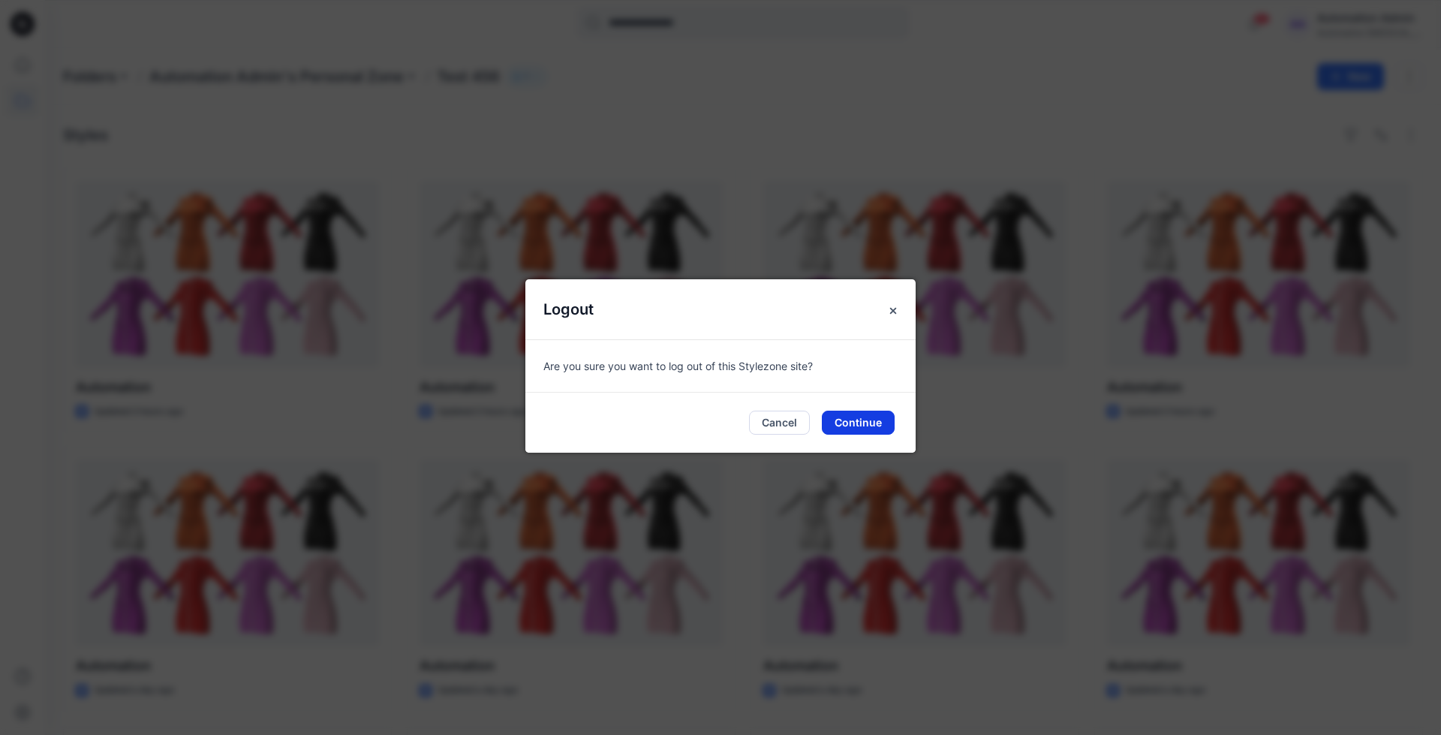
click at [876, 420] on button "Continue" at bounding box center [858, 422] width 73 height 24
